Goal: Information Seeking & Learning: Learn about a topic

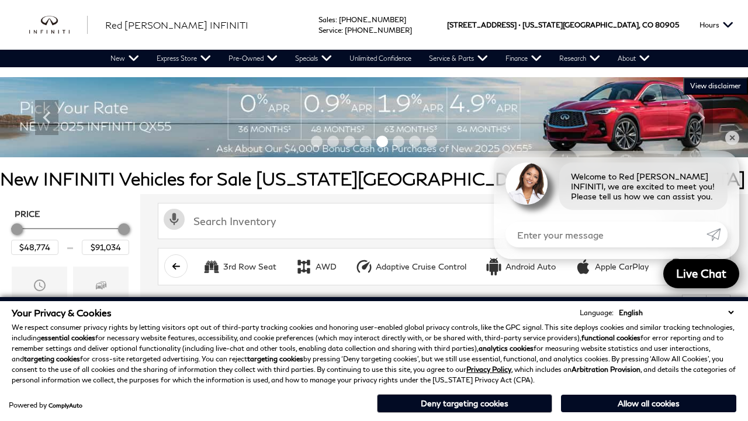
scroll to position [548, 0]
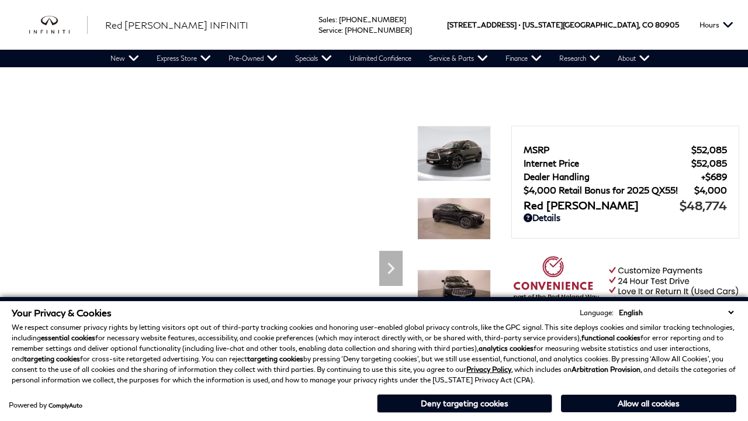
scroll to position [568, 0]
